Goal: Find contact information: Find contact information

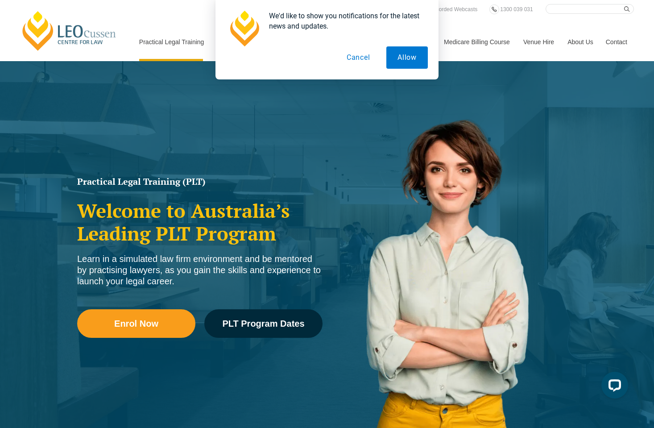
click at [359, 60] on button "Cancel" at bounding box center [358, 57] width 46 height 22
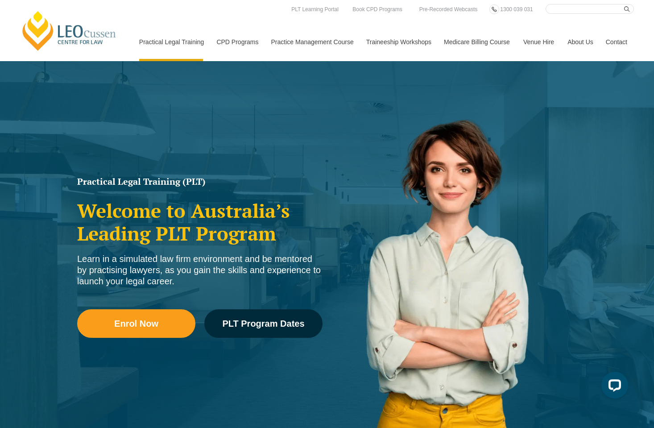
click at [617, 39] on link "Contact" at bounding box center [616, 42] width 35 height 38
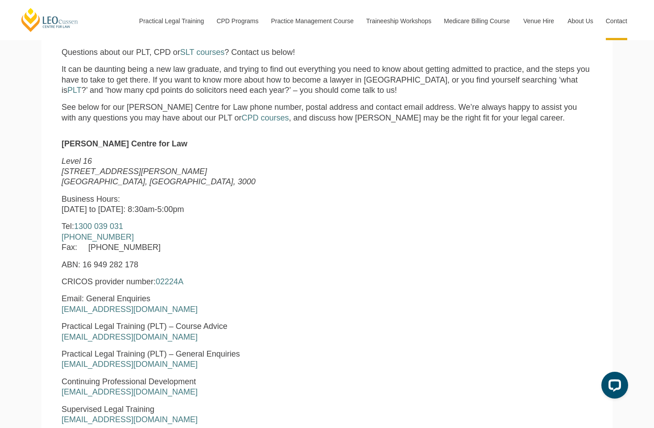
scroll to position [357, 0]
